Goal: Navigation & Orientation: Understand site structure

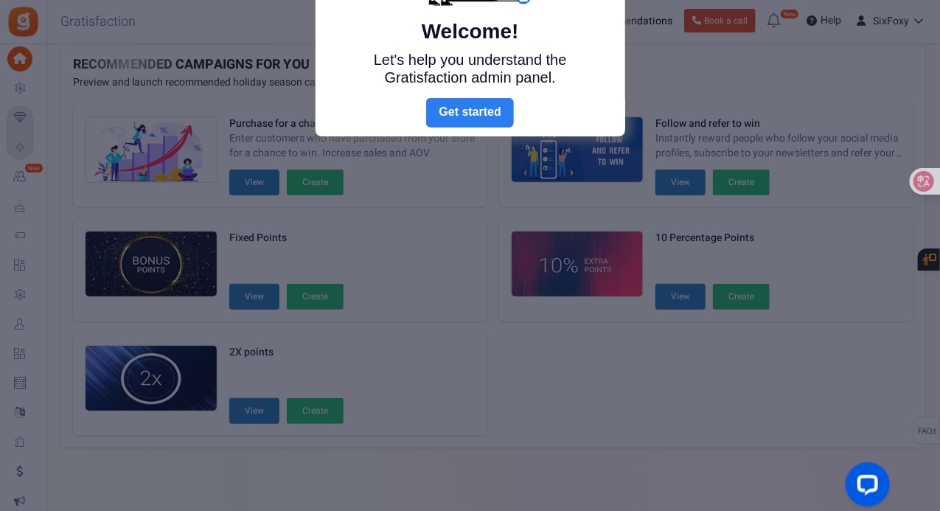
click at [445, 103] on link "Next" at bounding box center [469, 112] width 87 height 29
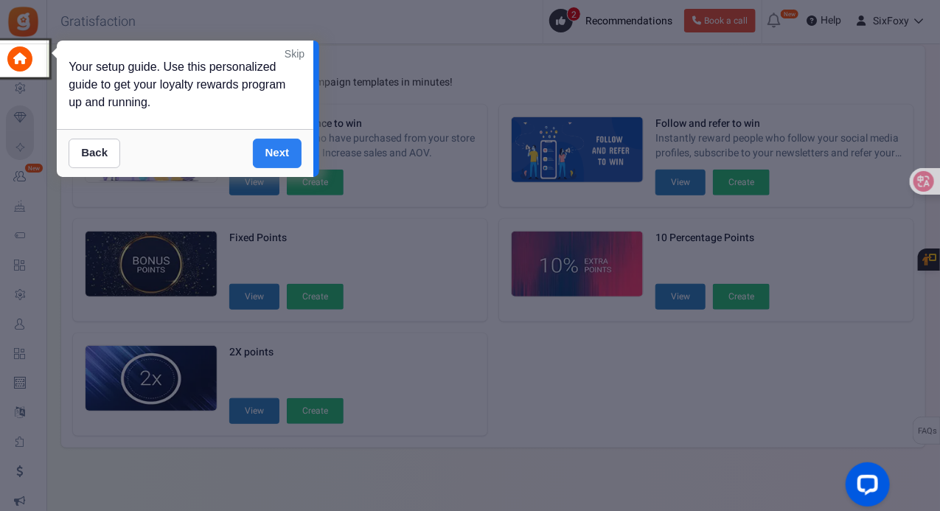
click at [286, 152] on link "Next" at bounding box center [277, 153] width 49 height 29
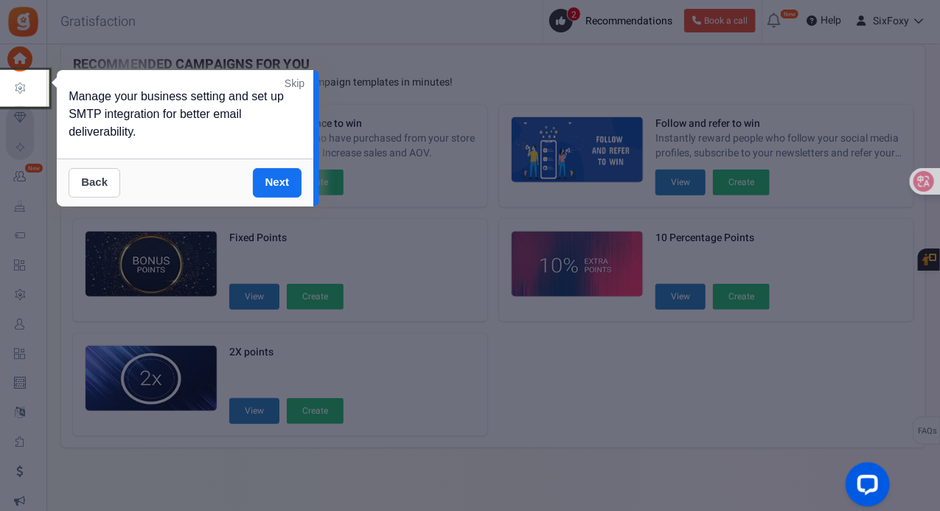
click at [102, 180] on link "Back" at bounding box center [95, 182] width 52 height 29
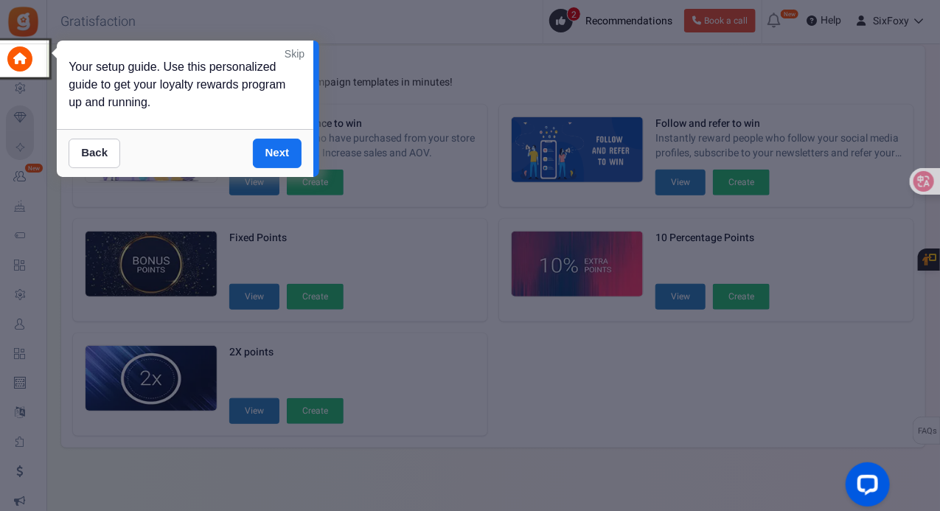
click at [299, 56] on link "Skip" at bounding box center [295, 53] width 20 height 15
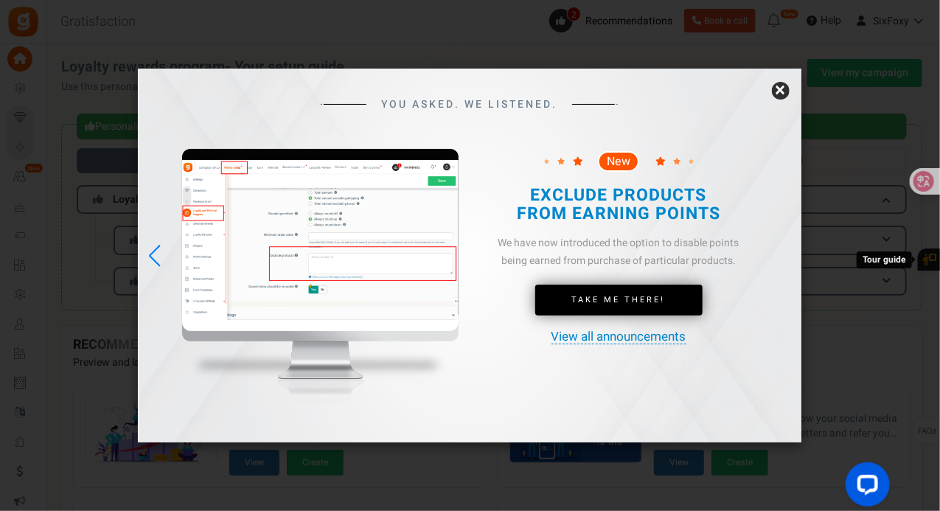
click at [782, 90] on link "×" at bounding box center [781, 91] width 18 height 18
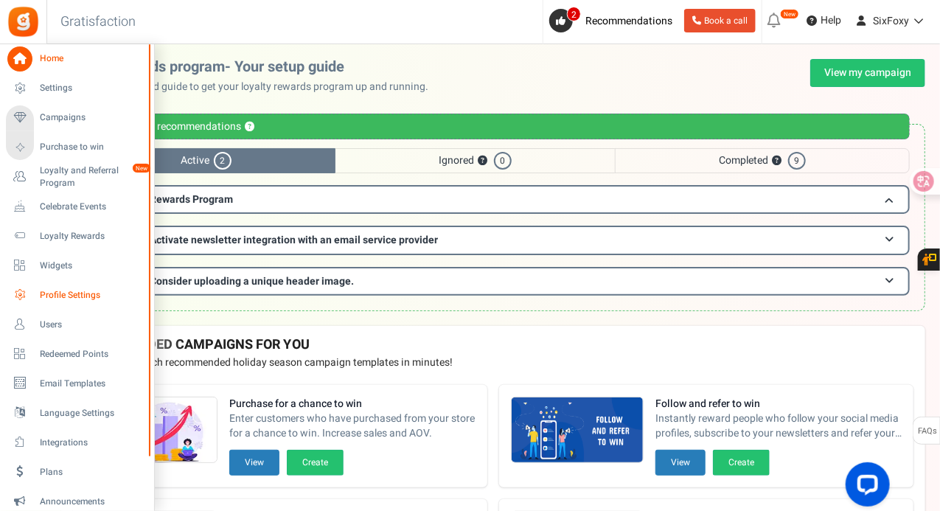
click at [33, 293] on link "Profile Settings" at bounding box center [77, 294] width 142 height 25
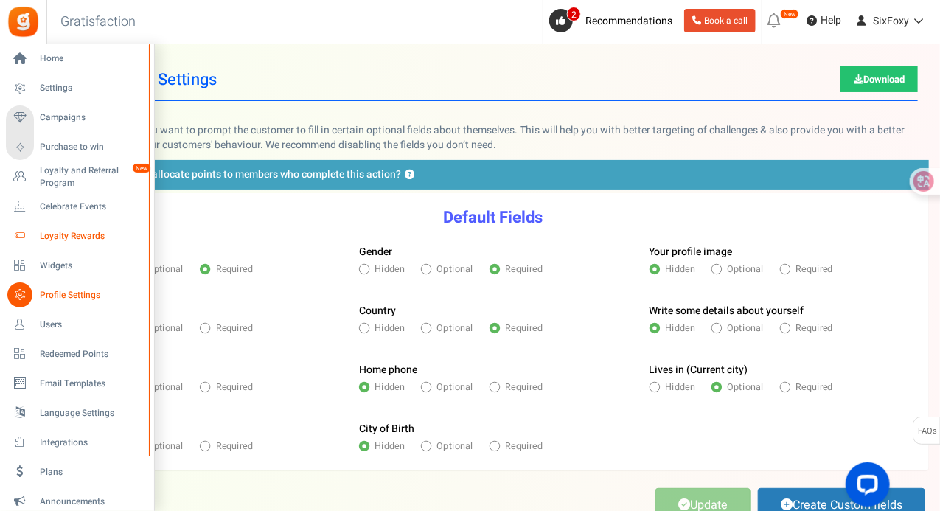
click at [94, 239] on span "Loyalty Rewards" at bounding box center [91, 236] width 103 height 13
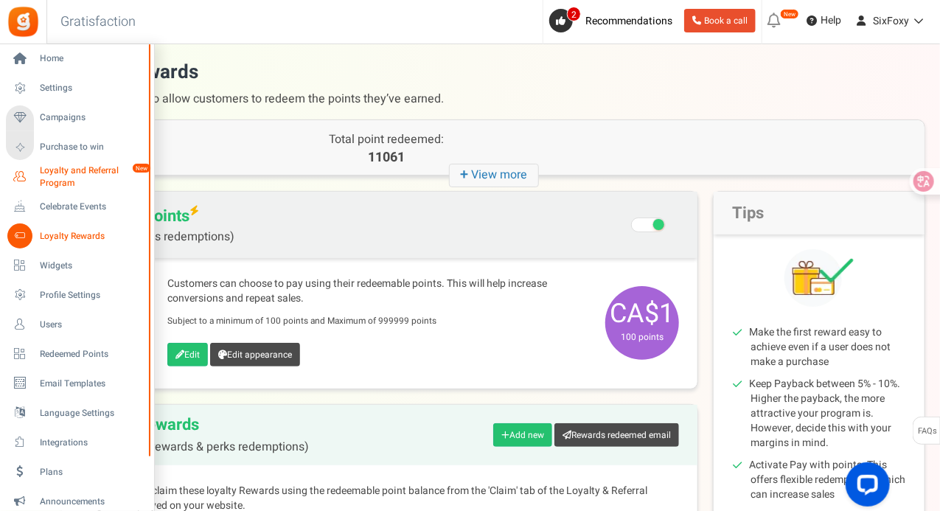
click at [64, 167] on span "Loyalty and Referral Program" at bounding box center [94, 176] width 108 height 25
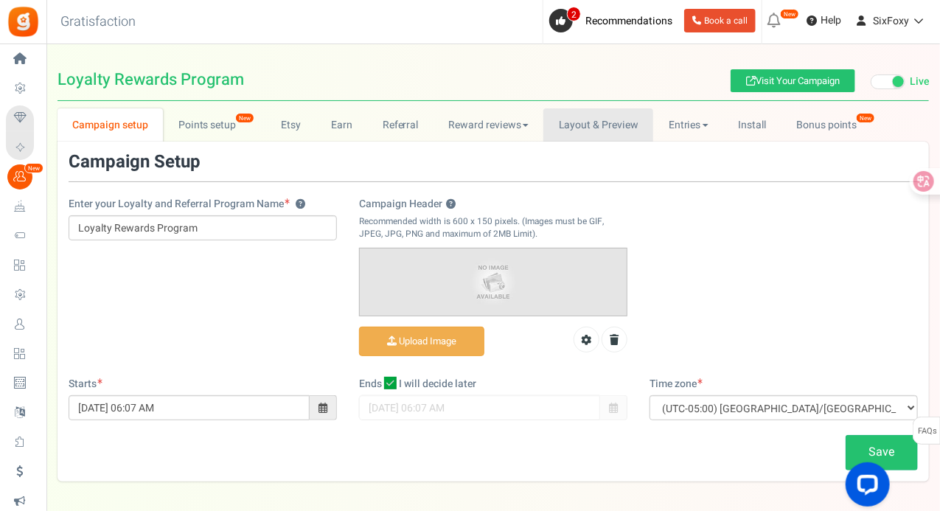
click at [608, 117] on link "Layout & Preview" at bounding box center [598, 124] width 110 height 33
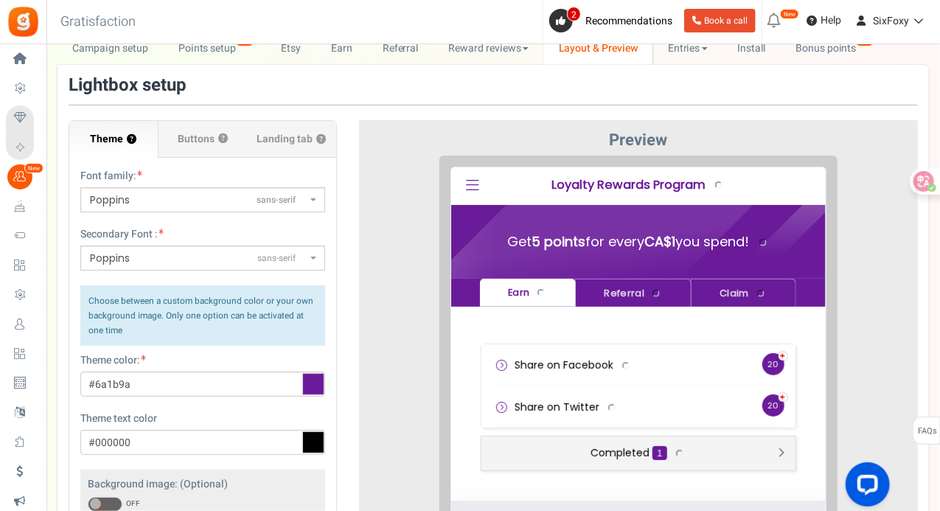
scroll to position [74, 0]
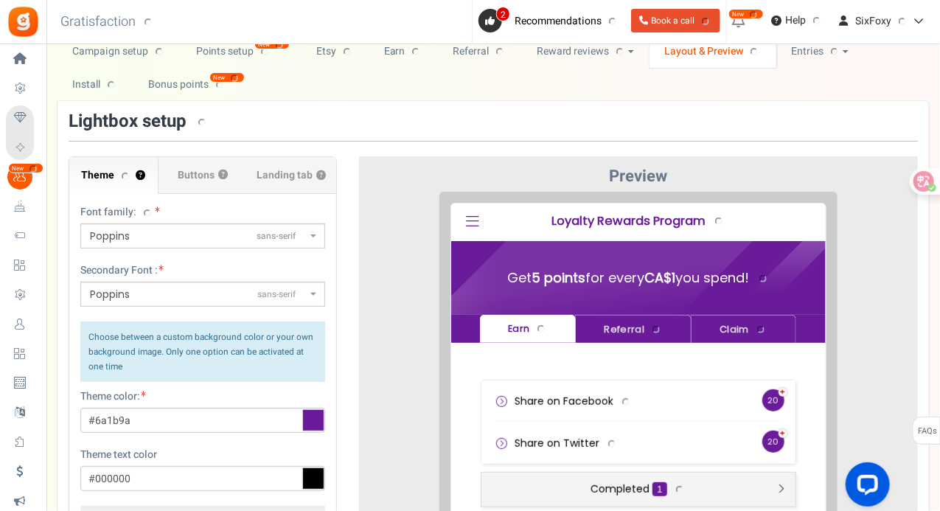
click at [198, 140] on div "Lightbox setup" at bounding box center [493, 126] width 849 height 29
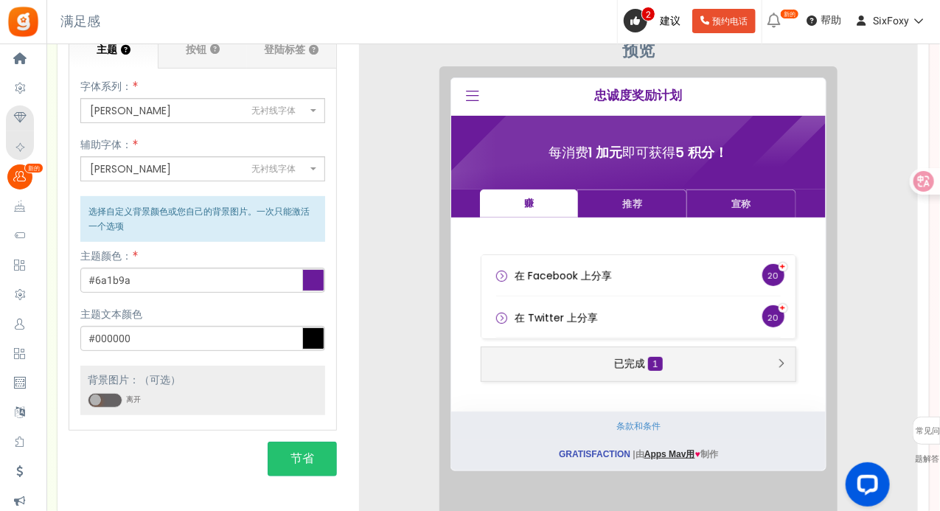
scroll to position [147, 0]
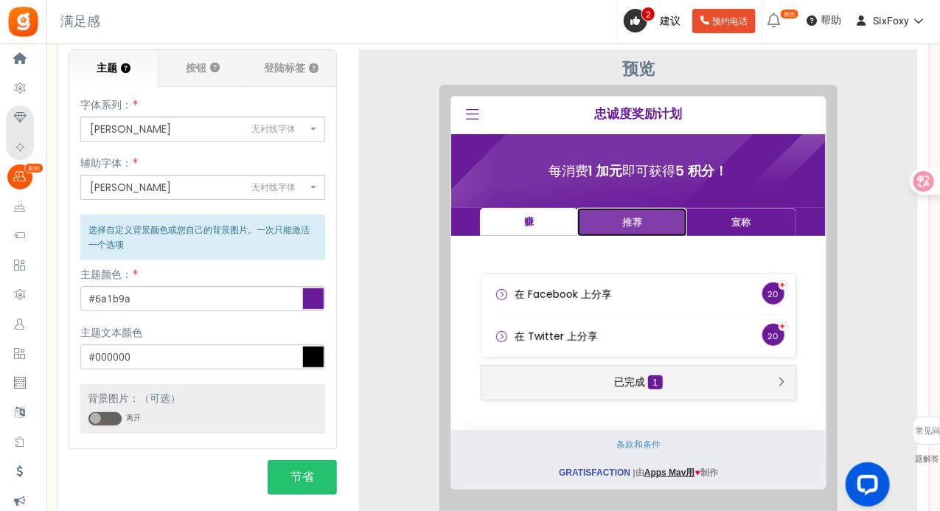
click at [650, 212] on link "推荐" at bounding box center [621, 210] width 110 height 29
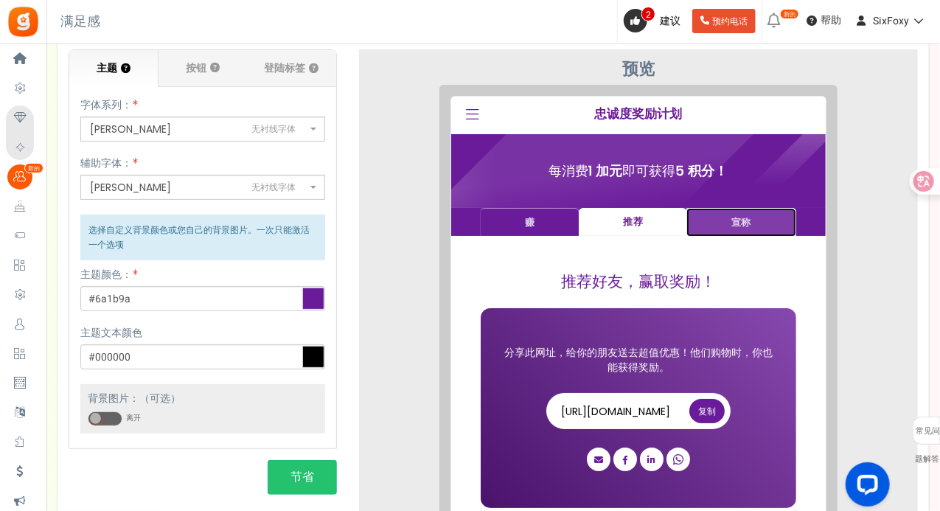
click at [708, 206] on link "宣称" at bounding box center [730, 210] width 110 height 29
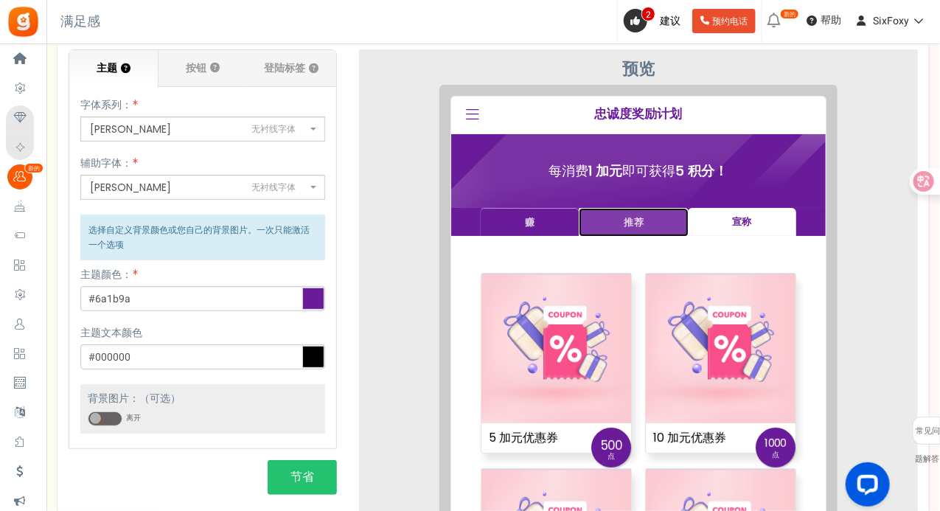
click at [639, 209] on link "推荐" at bounding box center [622, 210] width 110 height 29
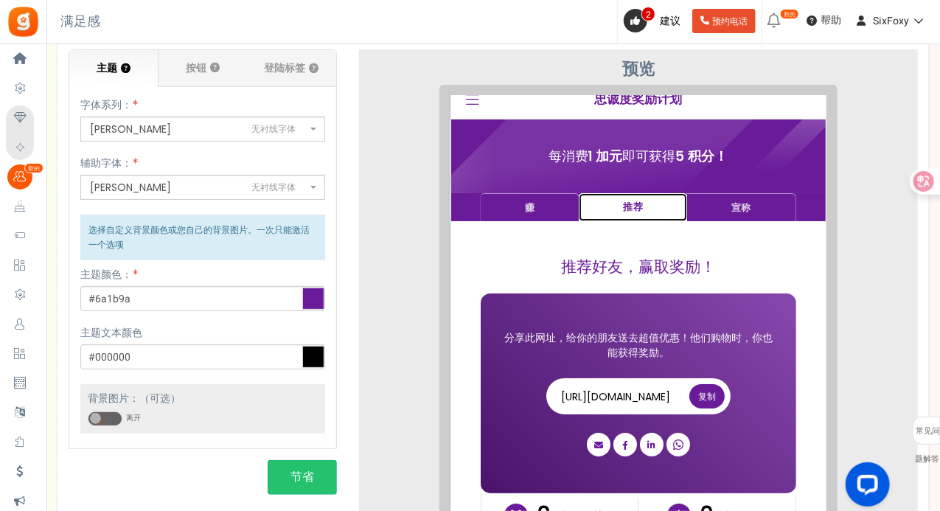
scroll to position [0, 0]
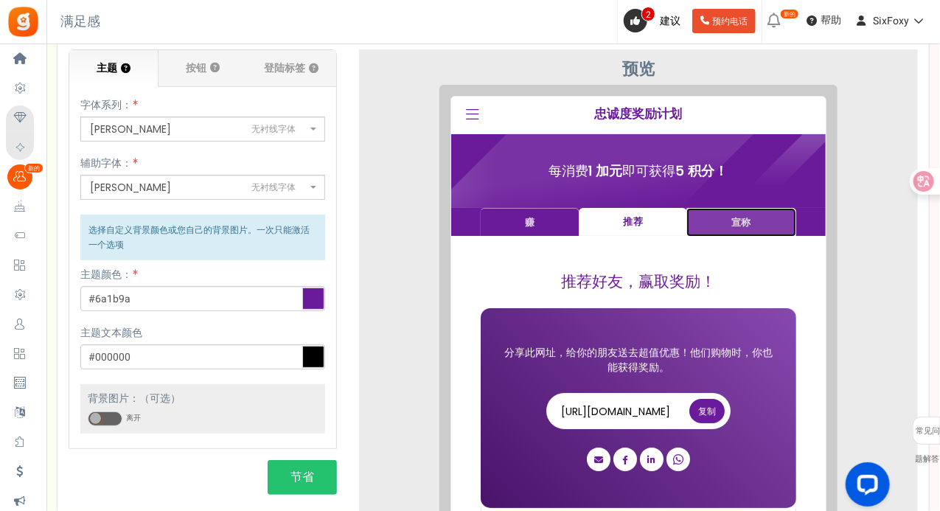
click at [759, 211] on link "宣称" at bounding box center [730, 210] width 110 height 29
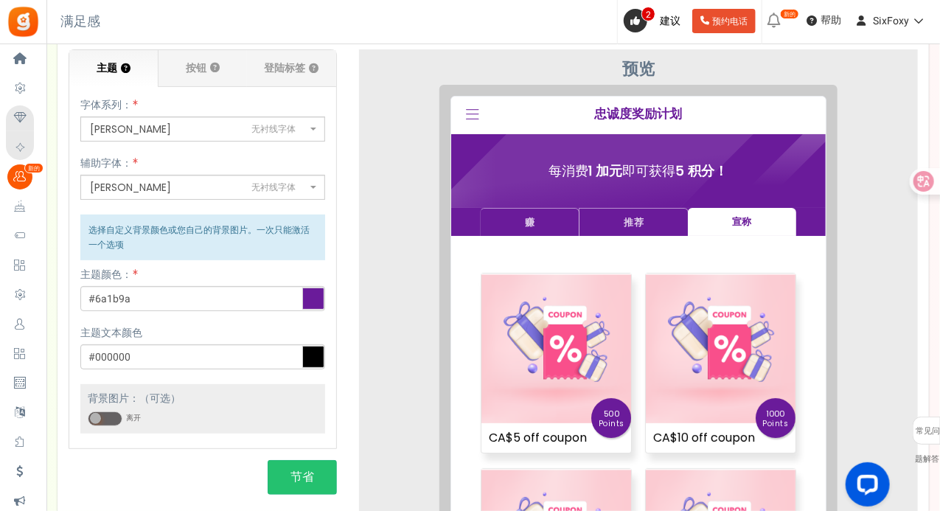
click at [467, 110] on icon at bounding box center [460, 103] width 13 height 15
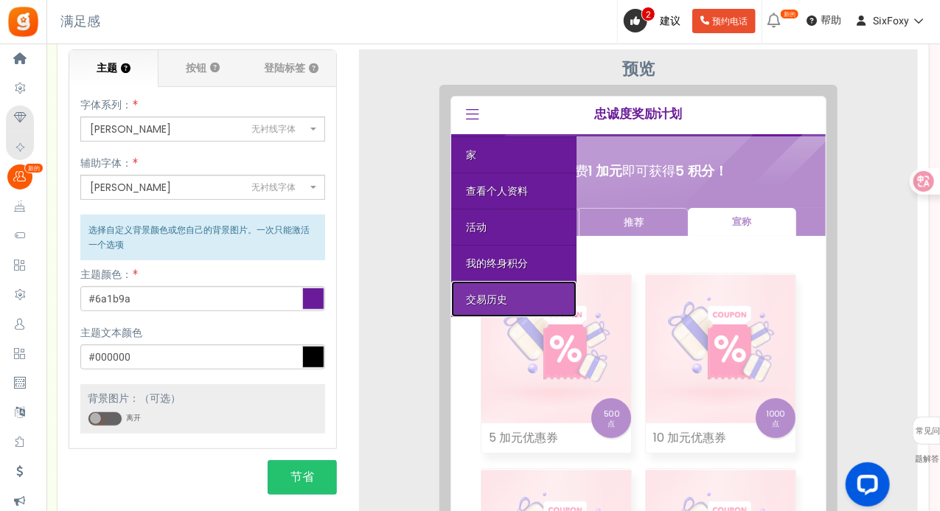
click at [506, 283] on link "交易历史" at bounding box center [501, 287] width 125 height 36
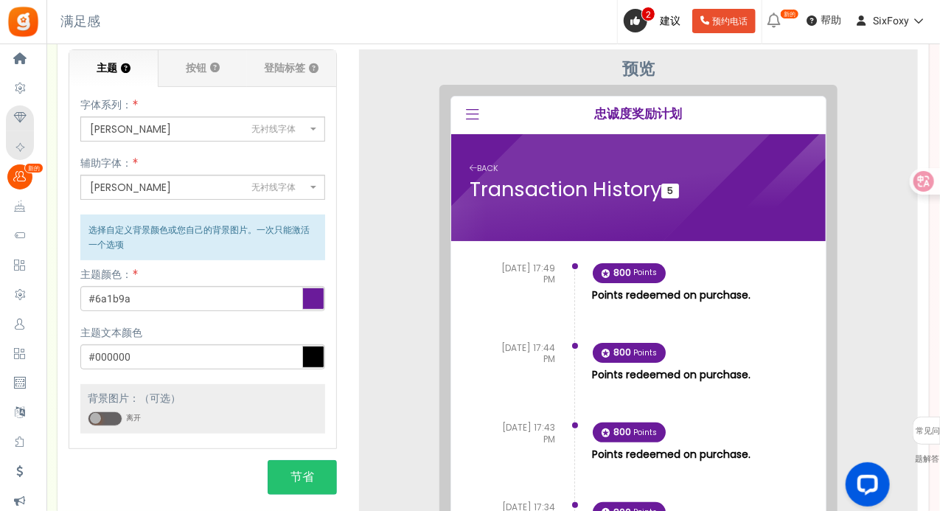
click at [448, 85] on div "[PERSON_NAME] 家 查看个人资料 活动 我的终身积分 交易历史 登出 忠诚度奖励计划" at bounding box center [626, 104] width 375 height 38
click at [458, 96] on icon at bounding box center [460, 103] width 13 height 15
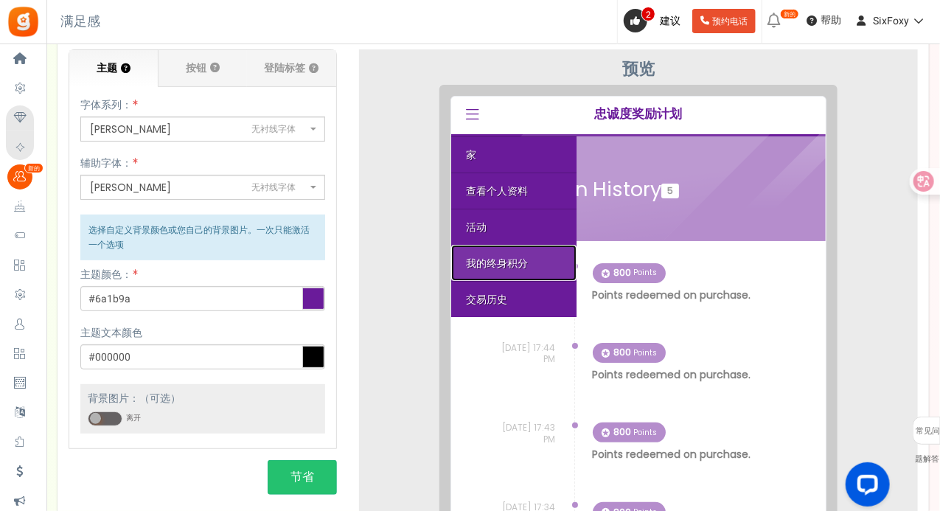
click at [504, 254] on font "我的终身积分" at bounding box center [485, 251] width 62 height 15
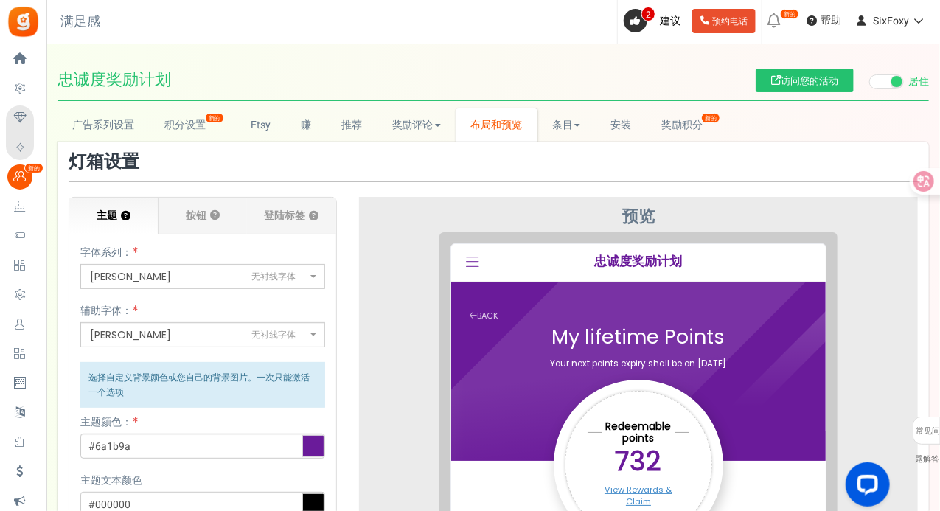
click at [468, 253] on span "[PERSON_NAME]" at bounding box center [463, 249] width 24 height 26
click at [455, 249] on icon at bounding box center [460, 250] width 13 height 15
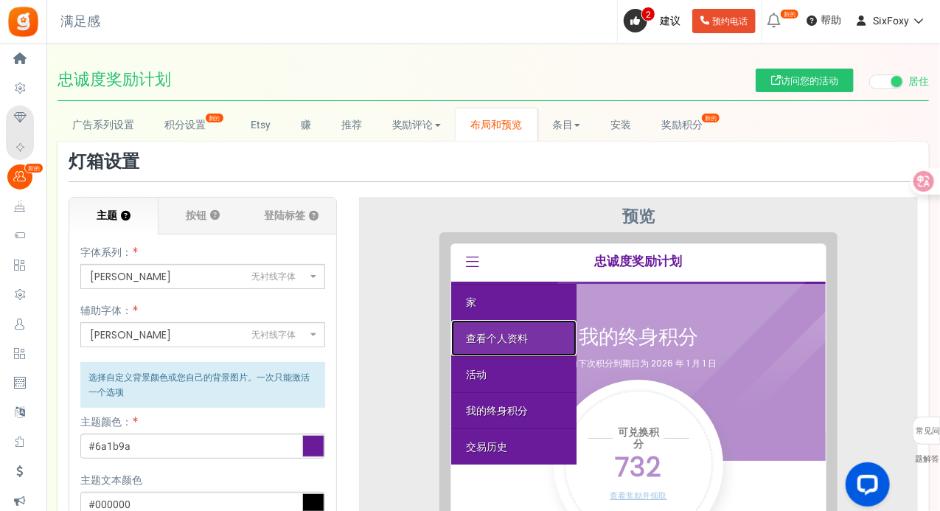
click at [491, 321] on font "查看个人资料" at bounding box center [485, 326] width 62 height 15
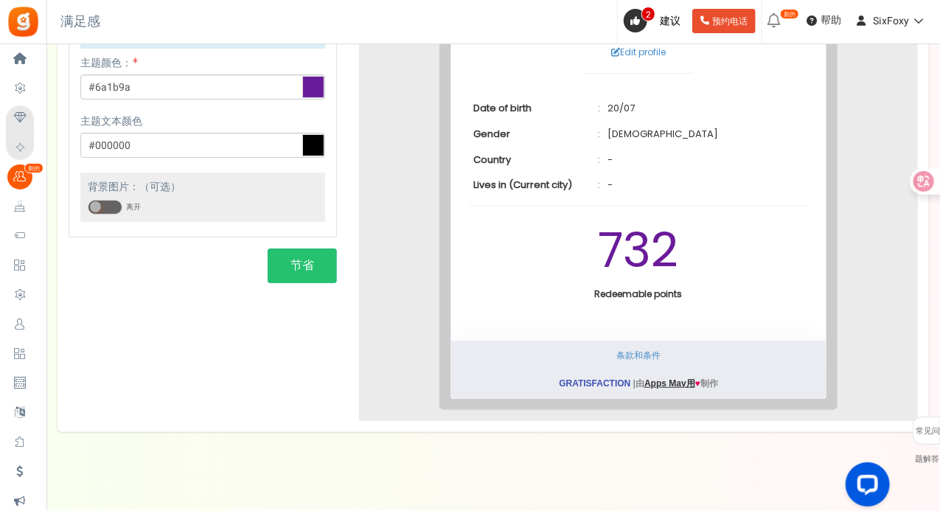
scroll to position [369, 0]
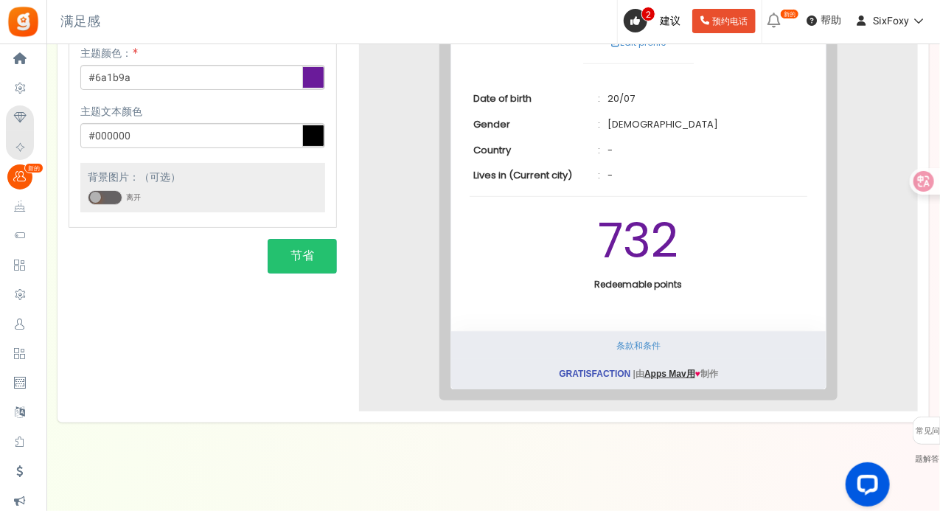
click at [620, 271] on p "Redeemable points" at bounding box center [627, 273] width 88 height 13
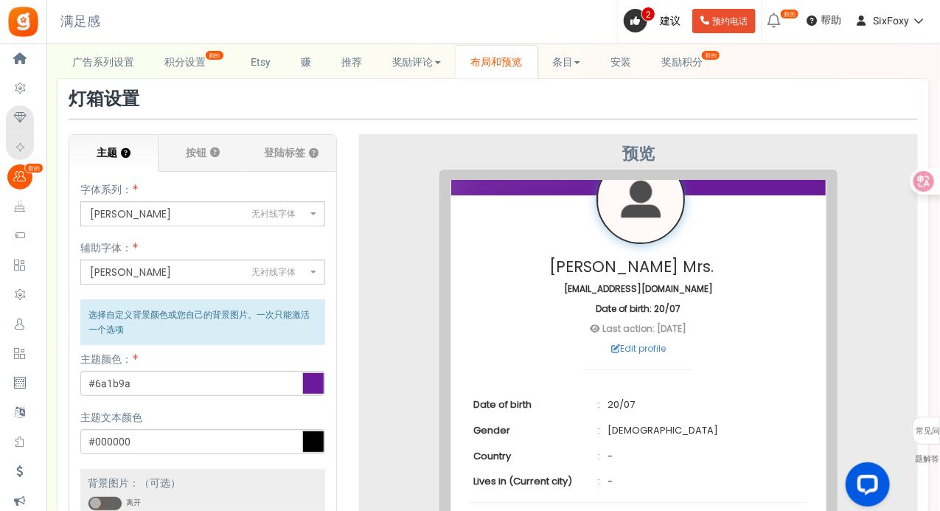
scroll to position [0, 0]
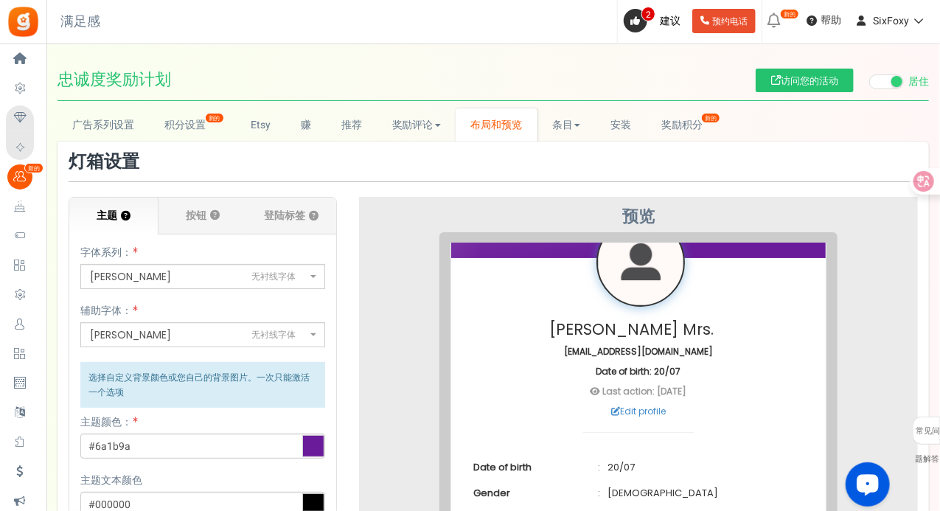
click at [868, 477] on div "Open LiveChat chat widget" at bounding box center [867, 482] width 25 height 25
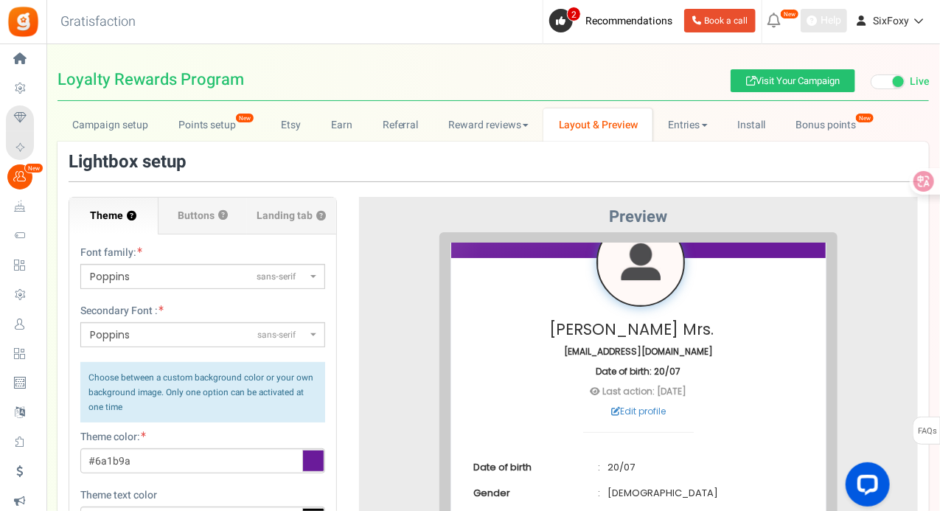
click at [819, 18] on span "Help" at bounding box center [829, 20] width 24 height 15
